Goal: Information Seeking & Learning: Learn about a topic

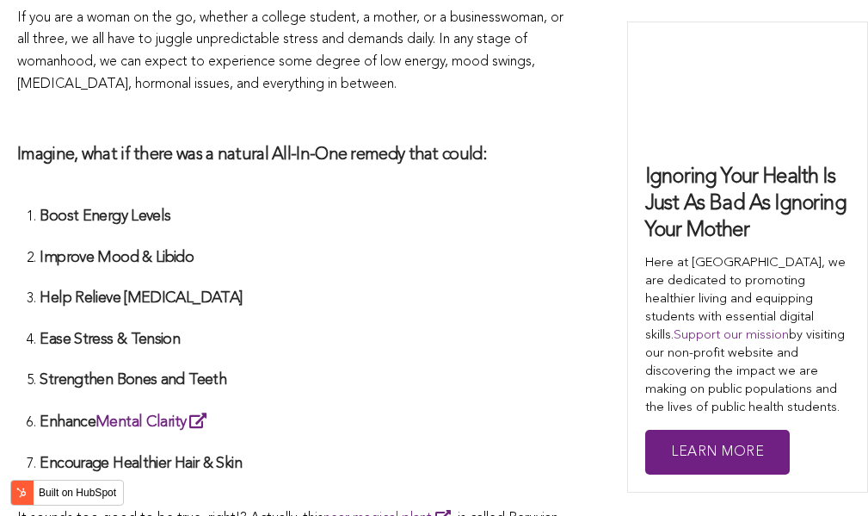
scroll to position [4503, 0]
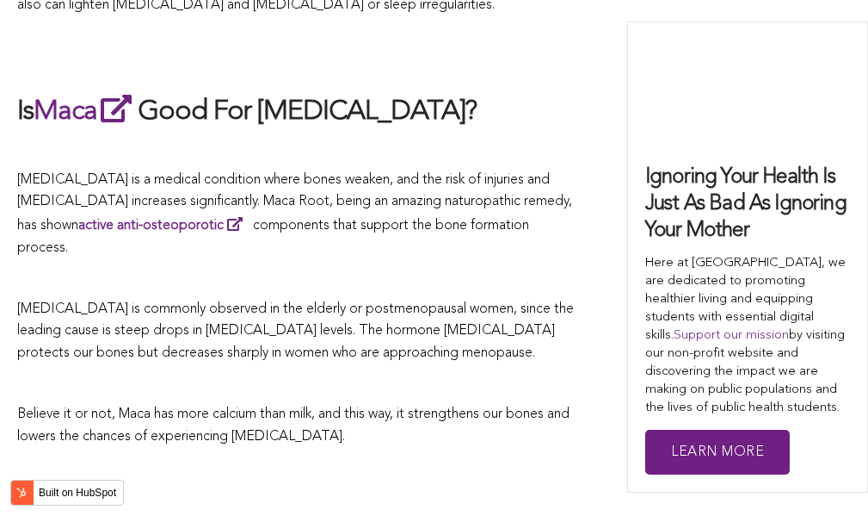
click at [430, 302] on span "[MEDICAL_DATA] is commonly observed in the elderly or postmenopausal women, sin…" at bounding box center [295, 331] width 557 height 58
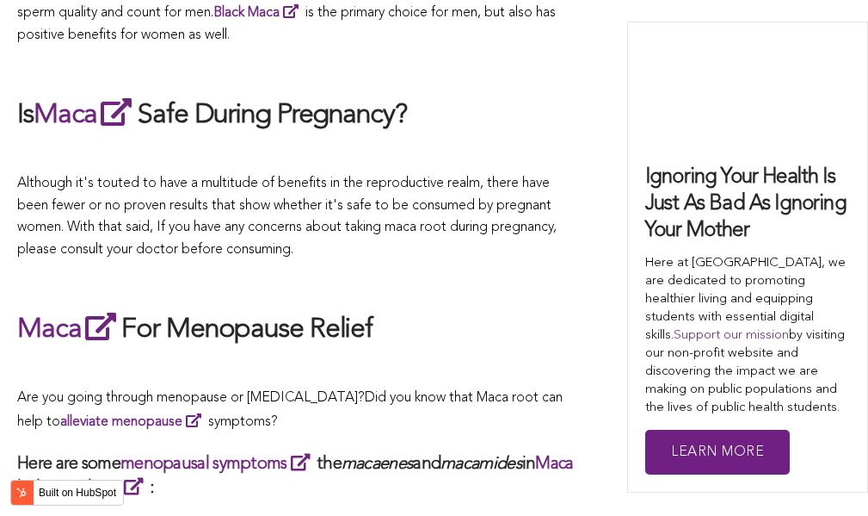
scroll to position [4966, 0]
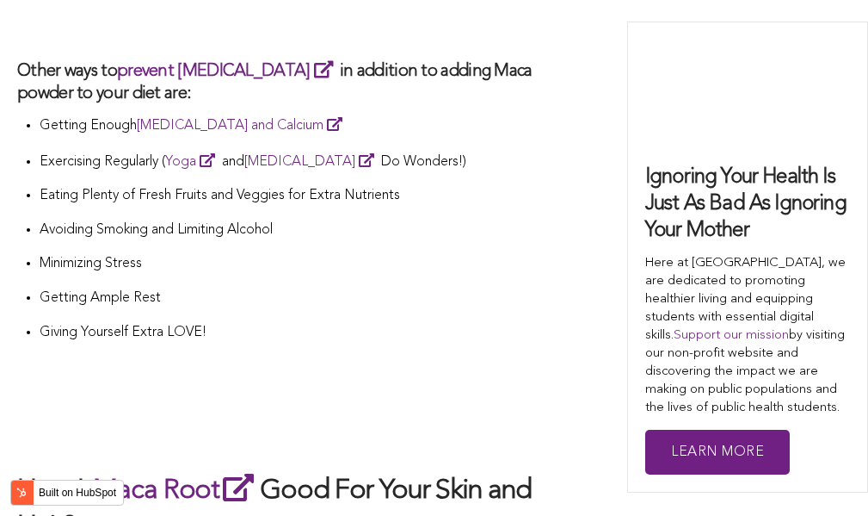
click at [411, 287] on li "Getting Ample Rest" at bounding box center [308, 304] width 537 height 34
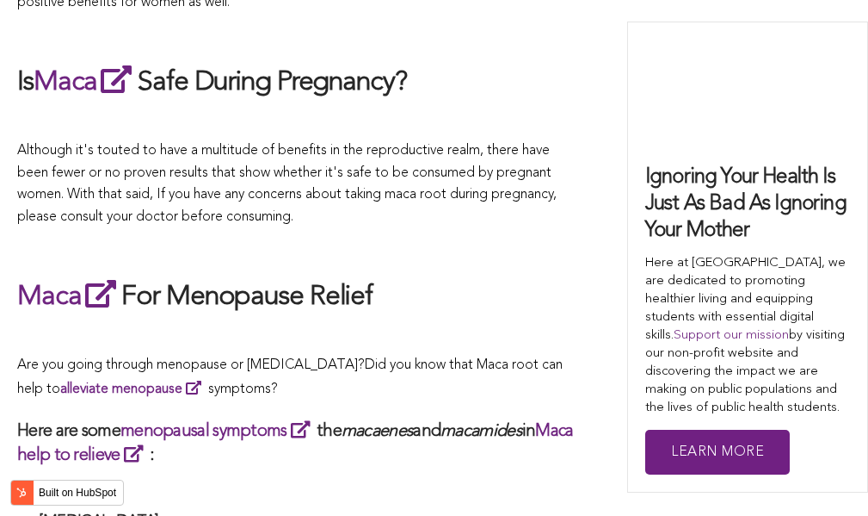
scroll to position [3417, 0]
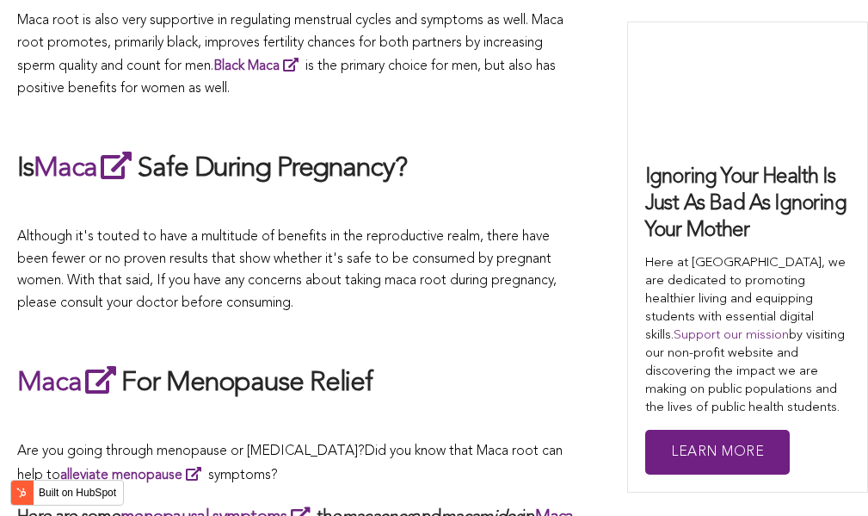
click at [473, 245] on span "Although it's touted to have a multitude of benefits in the reproductive realm,…" at bounding box center [287, 270] width 540 height 80
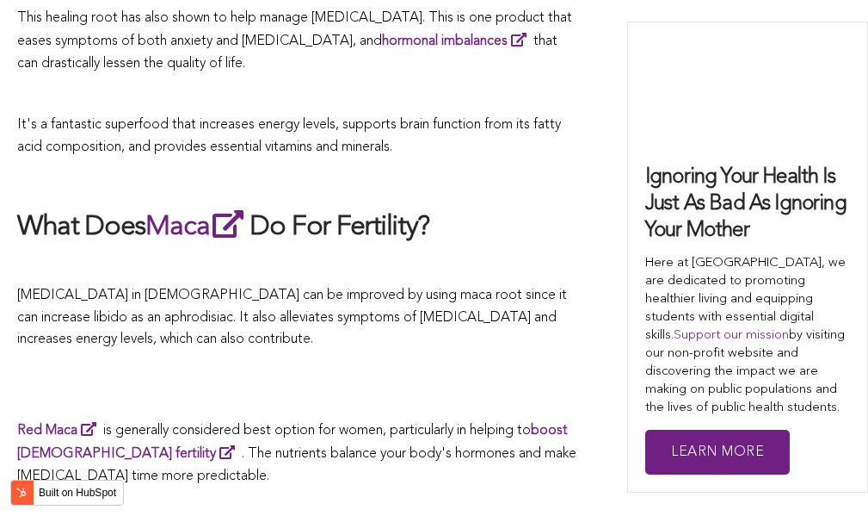
scroll to position [5492, 0]
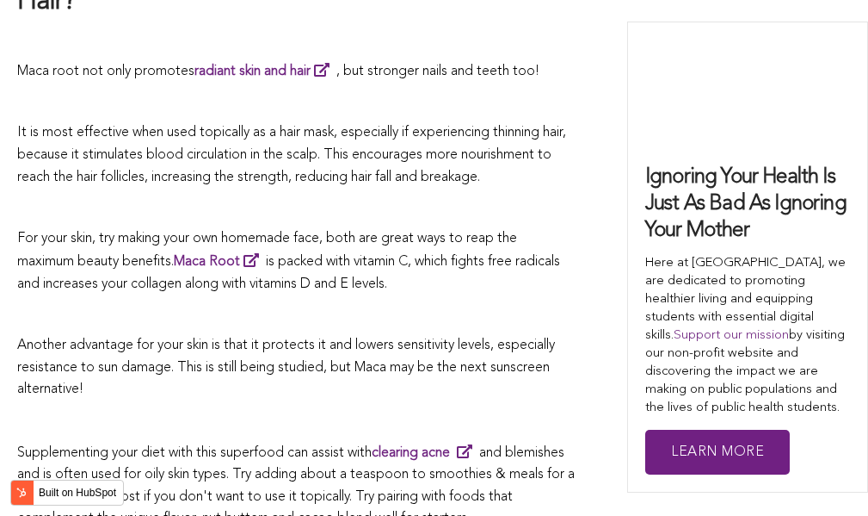
click at [383, 305] on p at bounding box center [296, 316] width 559 height 22
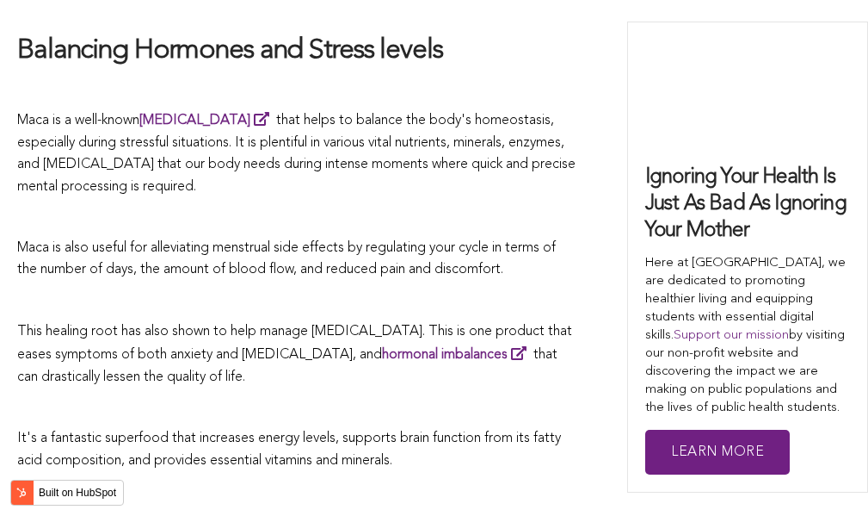
click at [388, 257] on span "Maca is also useful for alleviating menstrual side effects by regulating your c…" at bounding box center [286, 259] width 539 height 36
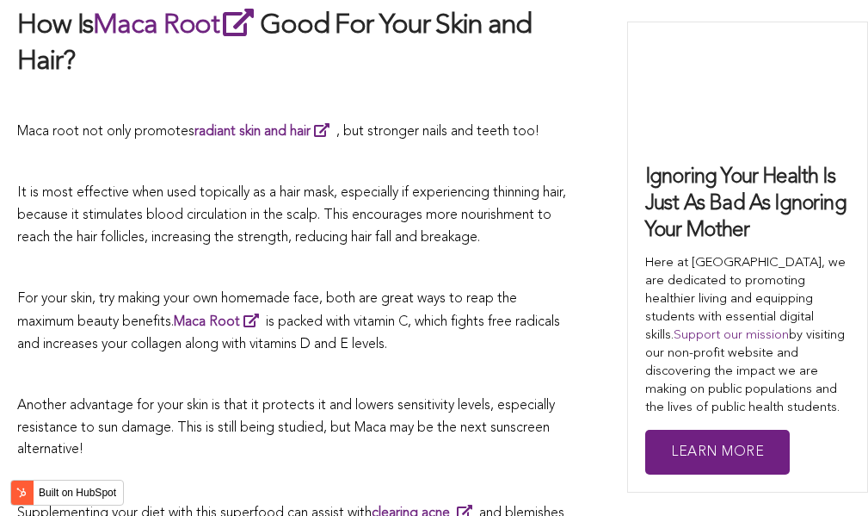
scroll to position [3757, 0]
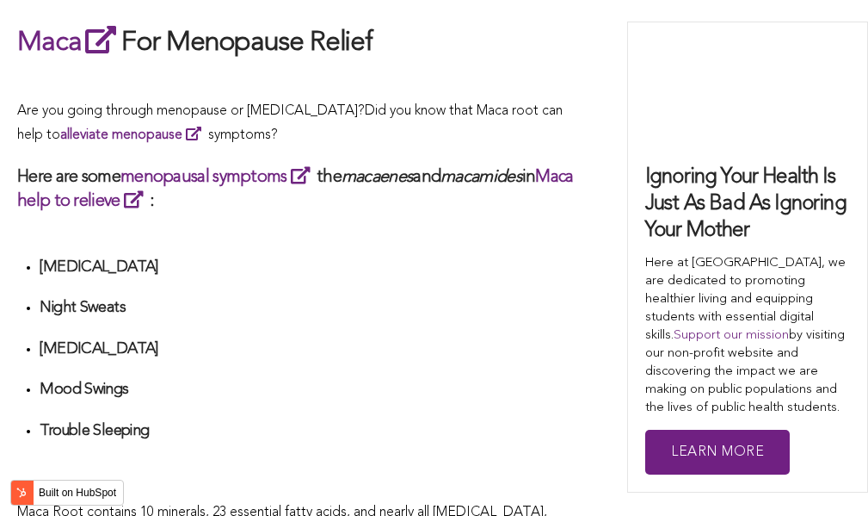
click at [420, 257] on li "[MEDICAL_DATA]" at bounding box center [308, 273] width 537 height 32
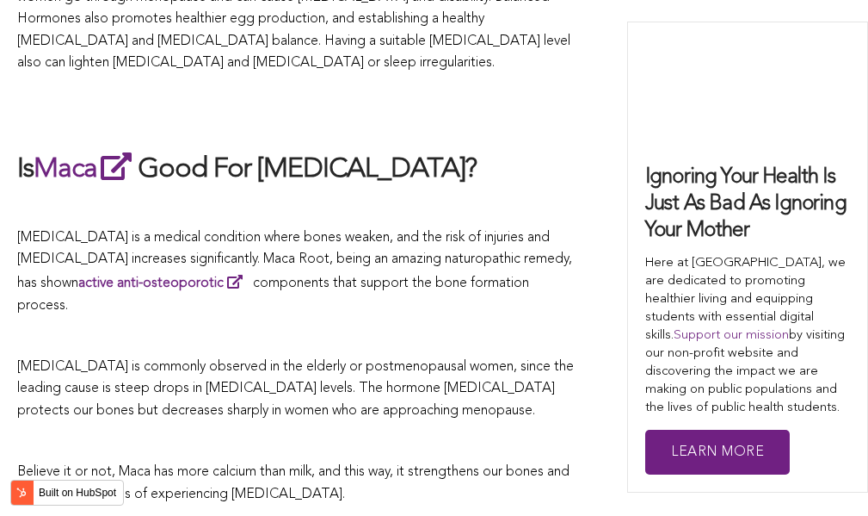
scroll to position [5842, 0]
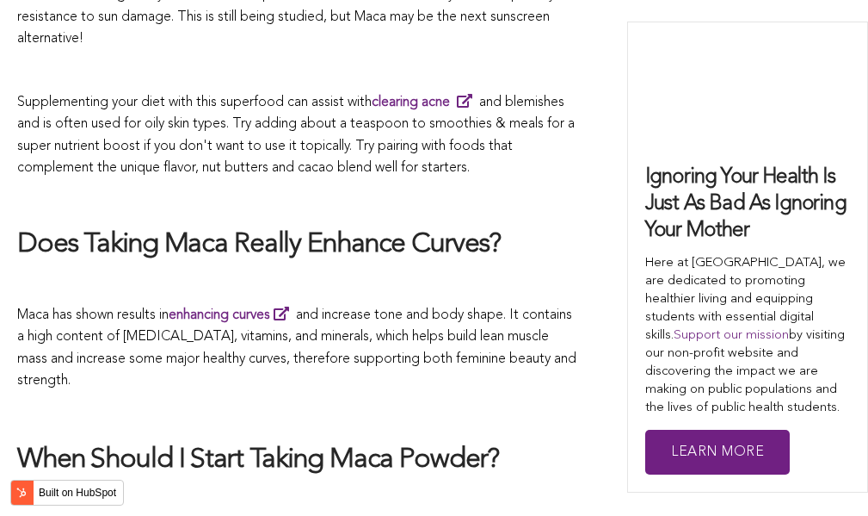
click at [410, 308] on span "Maca has shown results in enhancing curves and increase tone and body shape. It…" at bounding box center [296, 348] width 559 height 80
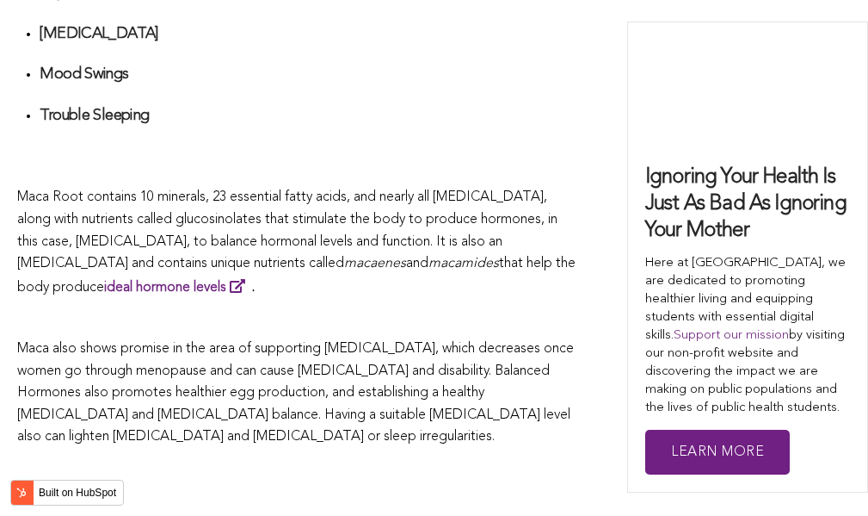
click at [424, 257] on p "Maca Root contains 10 minerals, 23 essential fatty acids, and nearly all [MEDIC…" at bounding box center [296, 243] width 559 height 112
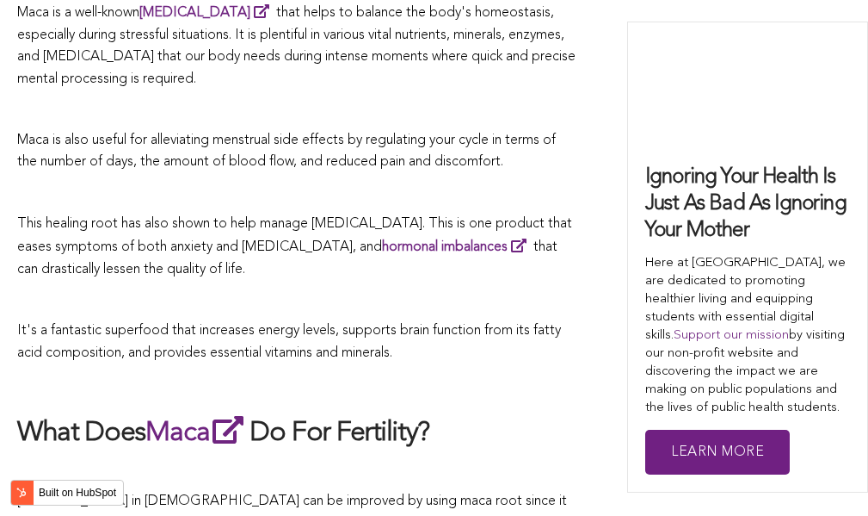
scroll to position [5106, 0]
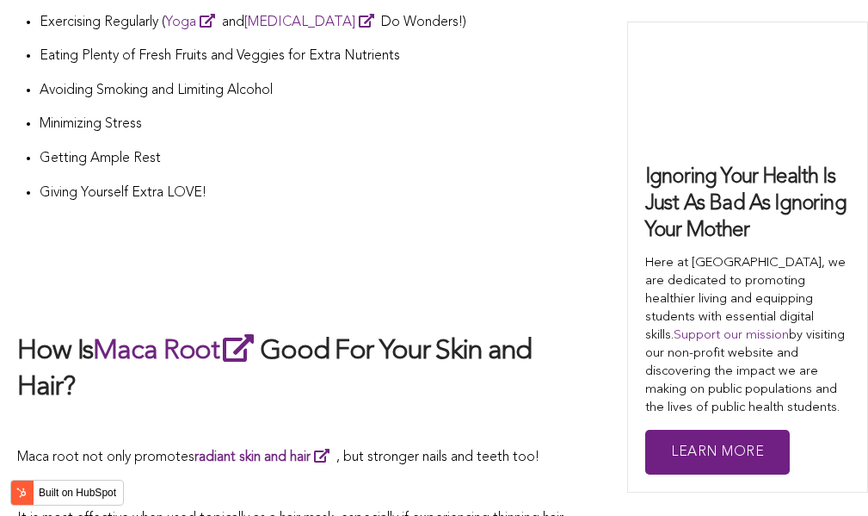
click at [245, 278] on h2 at bounding box center [296, 296] width 559 height 36
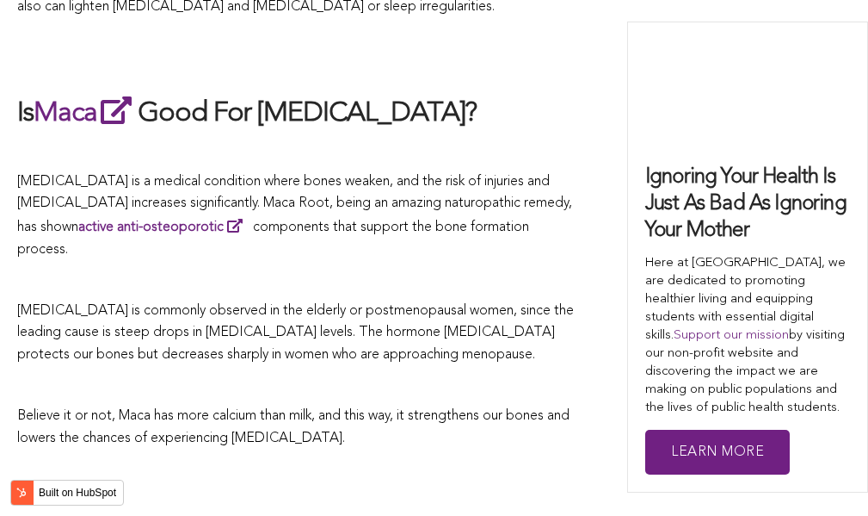
click at [458, 304] on span "[MEDICAL_DATA] is commonly observed in the elderly or postmenopausal women, sin…" at bounding box center [295, 333] width 557 height 58
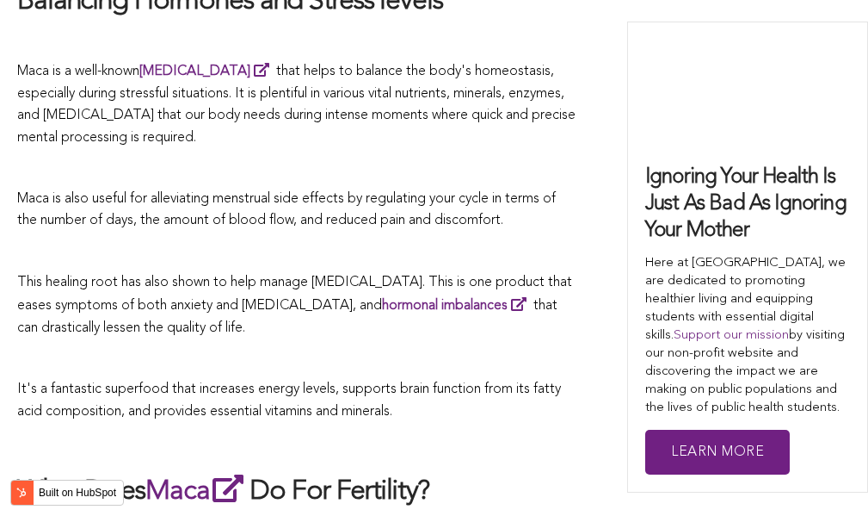
scroll to position [2550, 0]
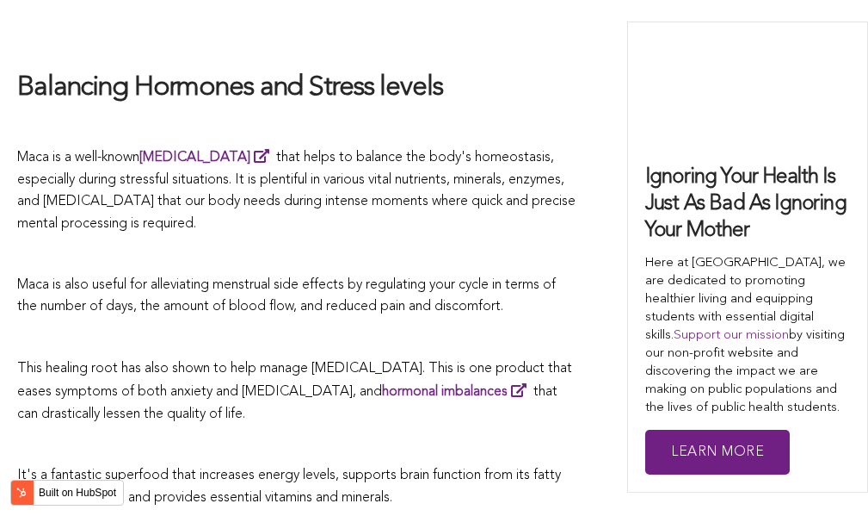
click at [484, 154] on span "Maca is a well-known [MEDICAL_DATA] that helps to balance the body's homeostasi…" at bounding box center [296, 191] width 559 height 80
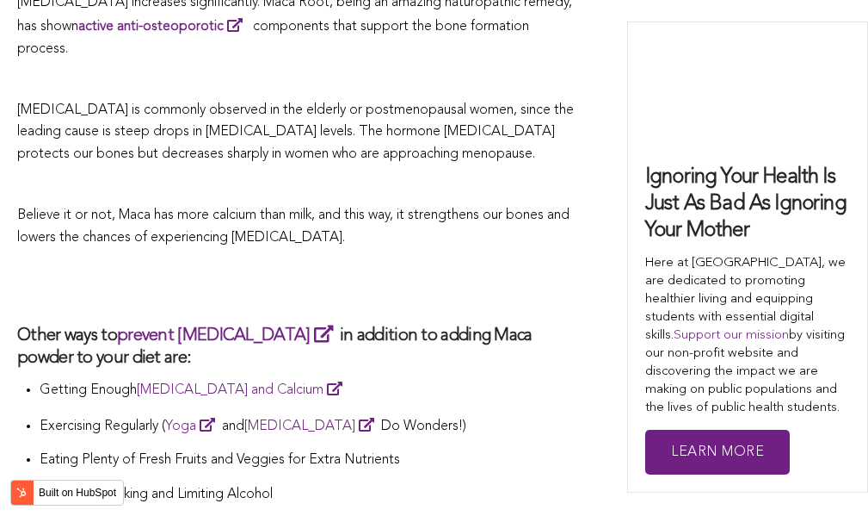
scroll to position [4788, 0]
